Goal: Transaction & Acquisition: Download file/media

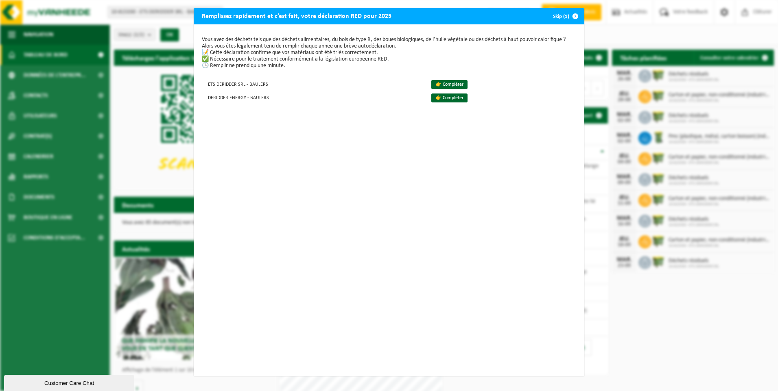
click at [150, 102] on div "Remplissez rapidement et c’est fait, votre déclaration RED pour 2025 Skip (1) V…" at bounding box center [389, 195] width 778 height 391
click at [532, 17] on div "Remplissez rapidement et c’est fait, votre déclaration RED pour 2025 Skip (1)" at bounding box center [389, 16] width 390 height 16
click at [571, 16] on span "button" at bounding box center [575, 16] width 16 height 16
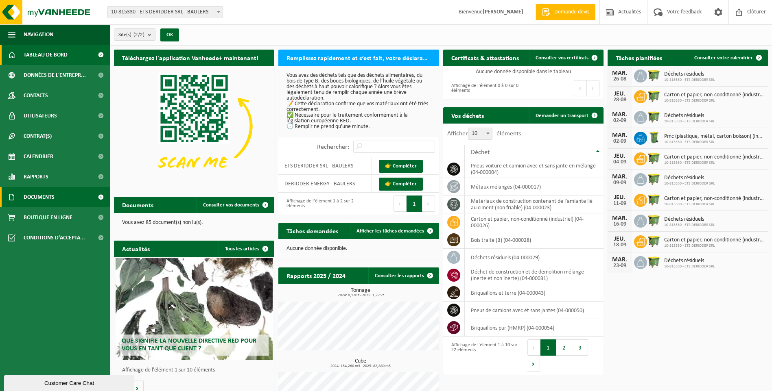
click at [42, 196] on span "Documents" at bounding box center [39, 197] width 31 height 20
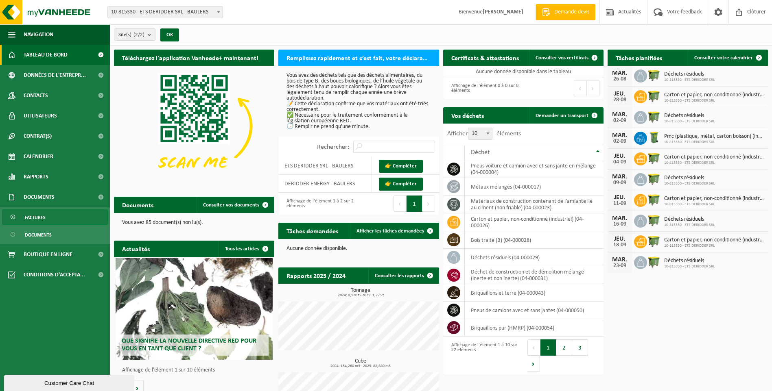
click at [41, 216] on span "Factures" at bounding box center [35, 217] width 21 height 15
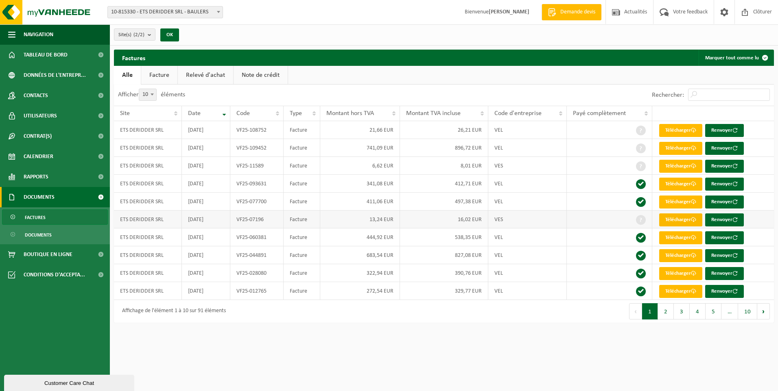
click at [673, 222] on link "Télécharger" at bounding box center [680, 220] width 43 height 13
